Goal: Information Seeking & Learning: Learn about a topic

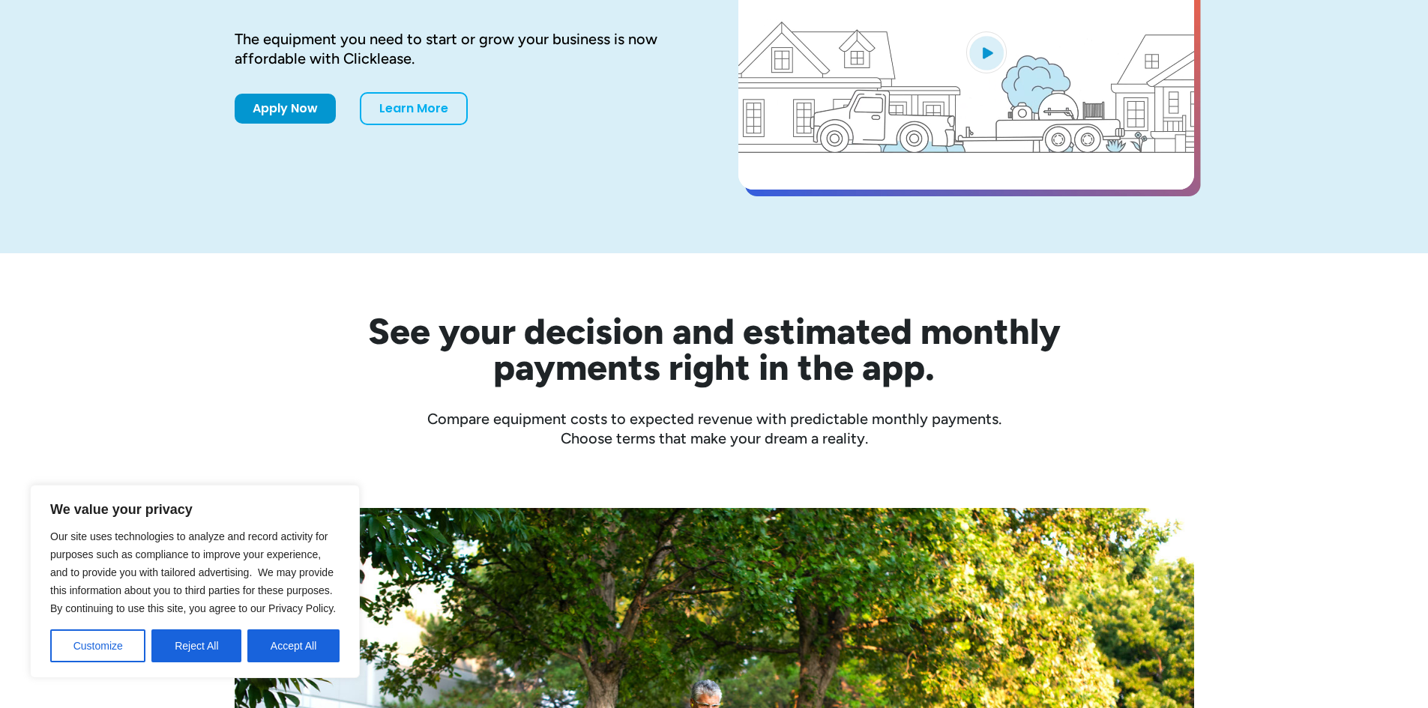
scroll to position [300, 0]
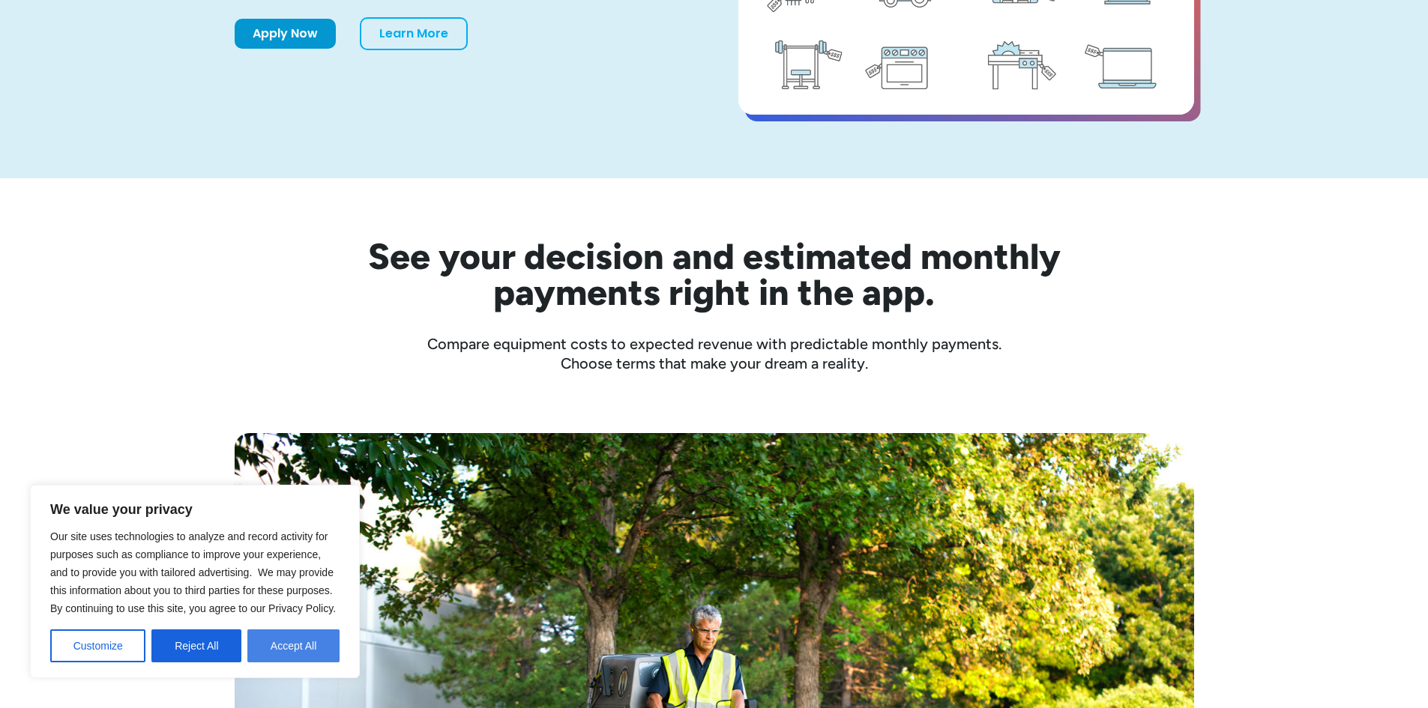
click at [316, 654] on button "Accept All" at bounding box center [293, 646] width 92 height 33
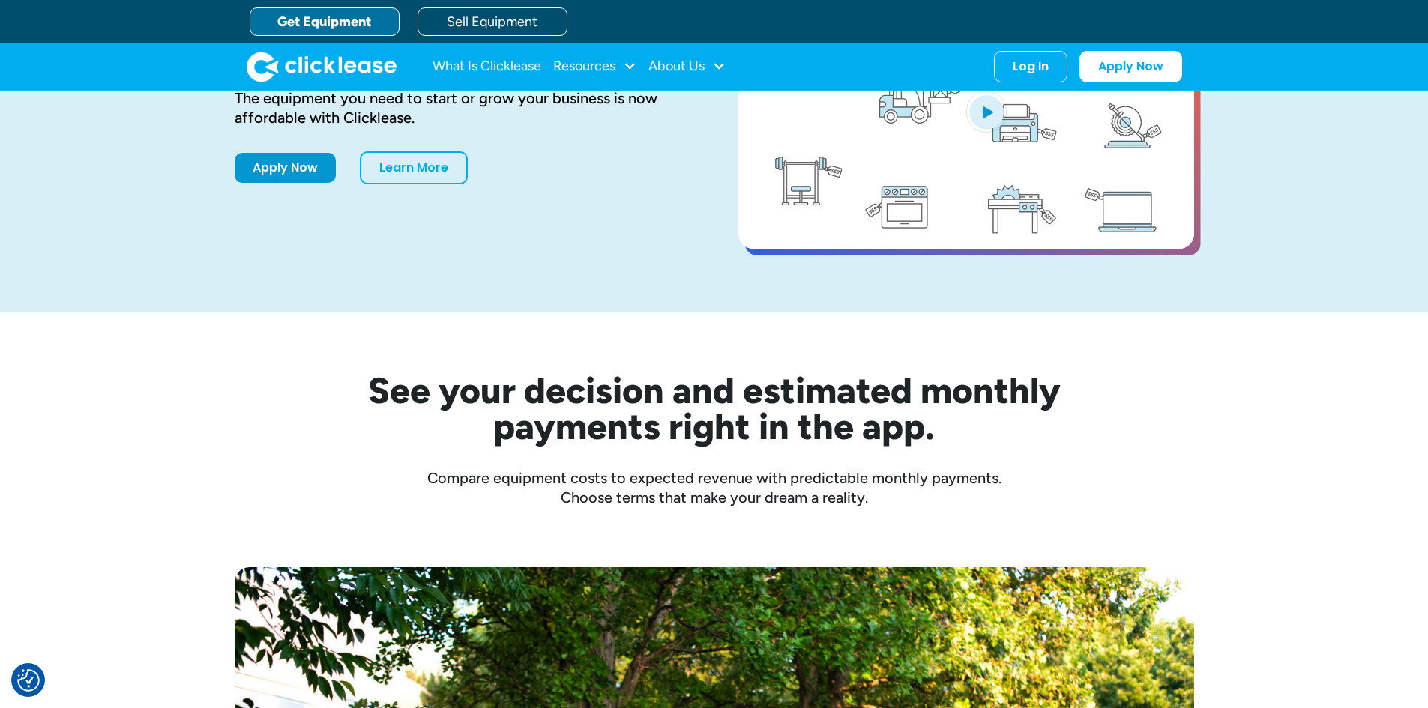
scroll to position [0, 0]
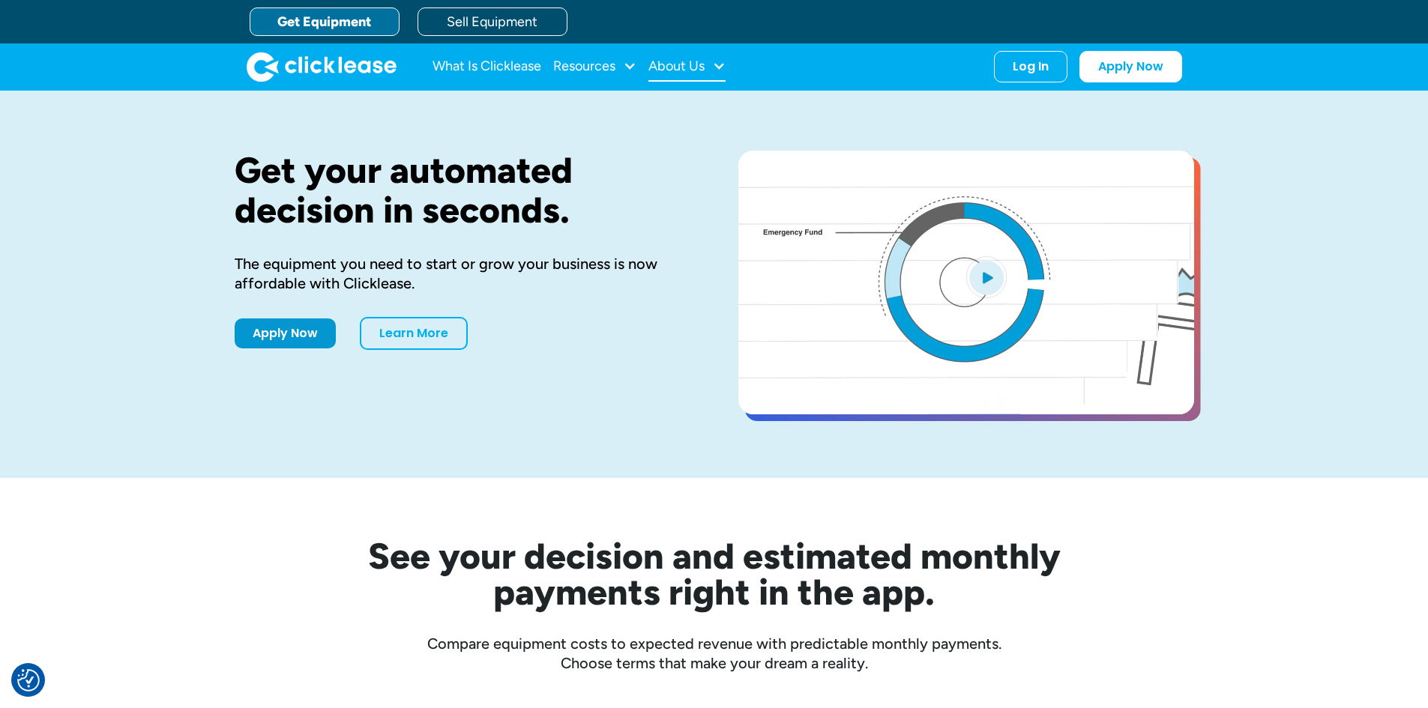
click at [681, 66] on div "About Us" at bounding box center [676, 66] width 56 height 0
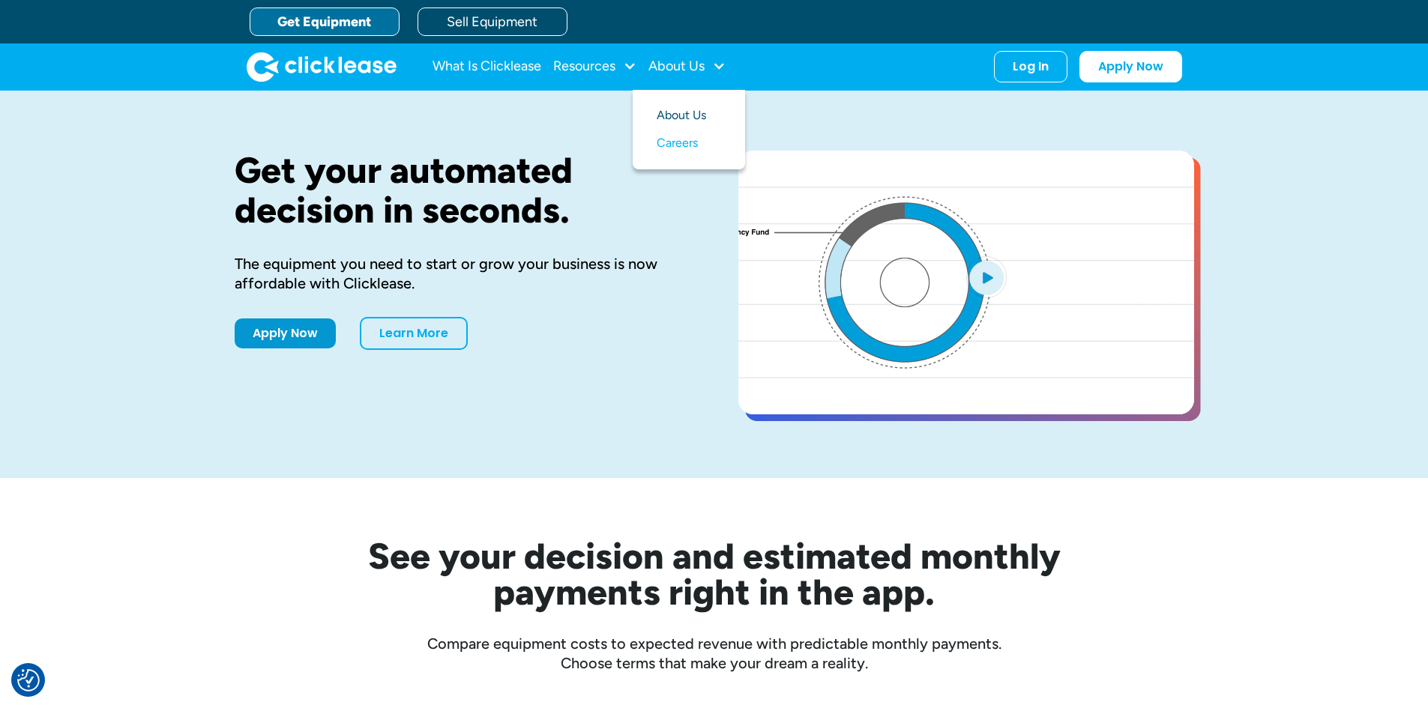
click at [668, 115] on link "About Us" at bounding box center [689, 116] width 64 height 28
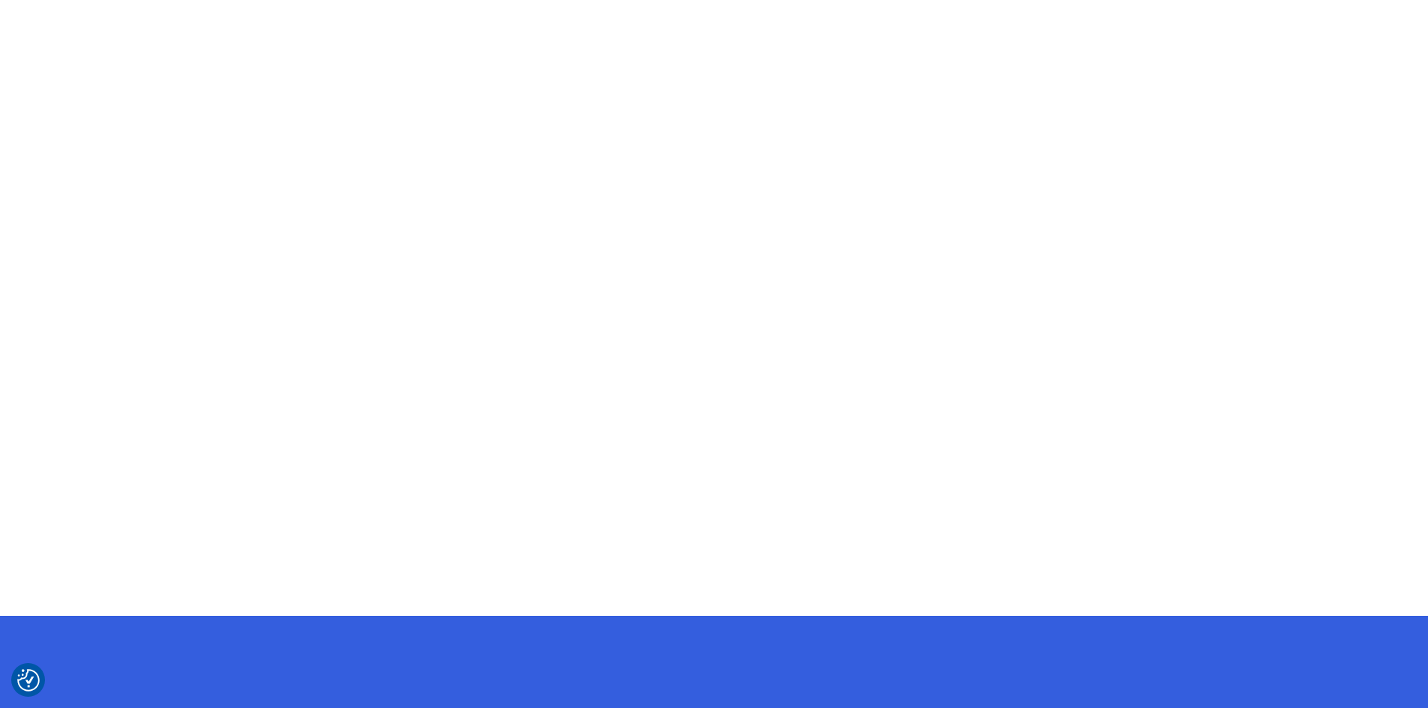
scroll to position [1050, 0]
